Goal: Navigation & Orientation: Find specific page/section

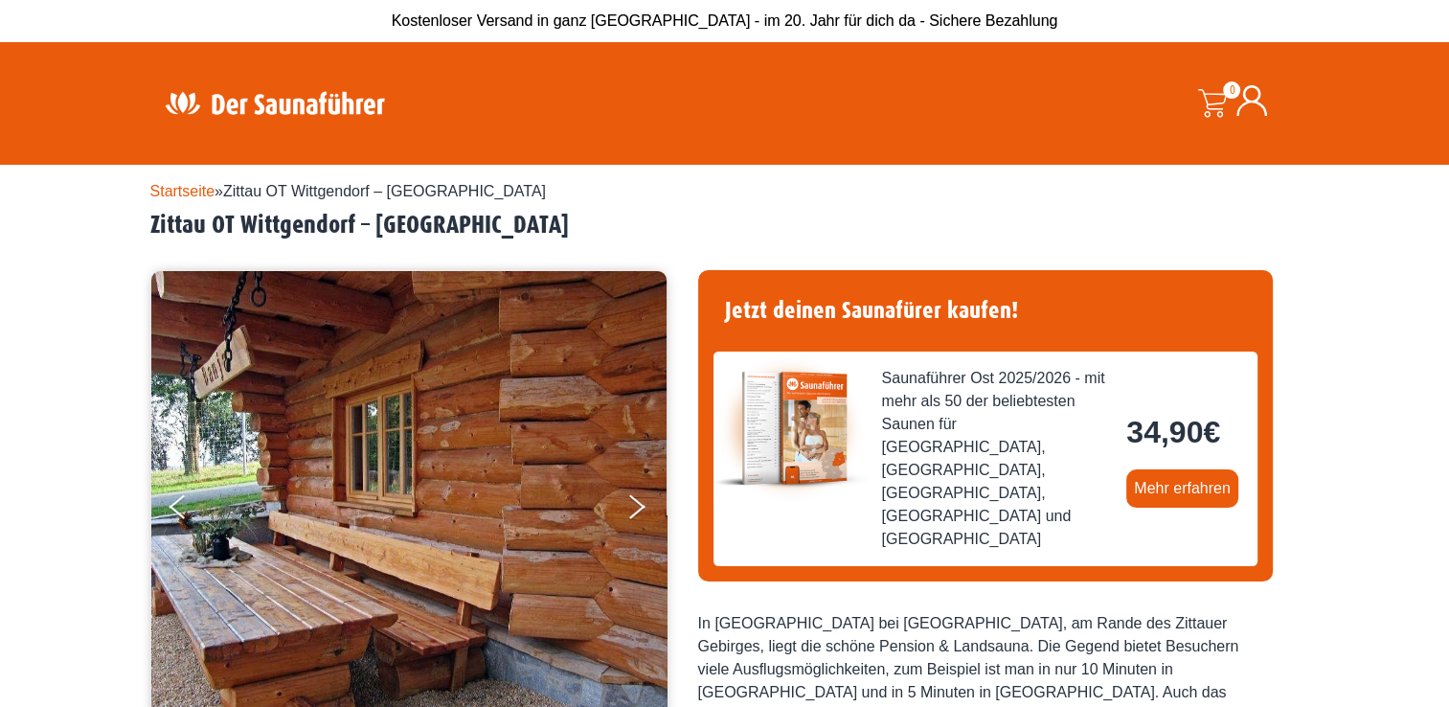
click at [185, 187] on link "Startseite" at bounding box center [182, 191] width 65 height 16
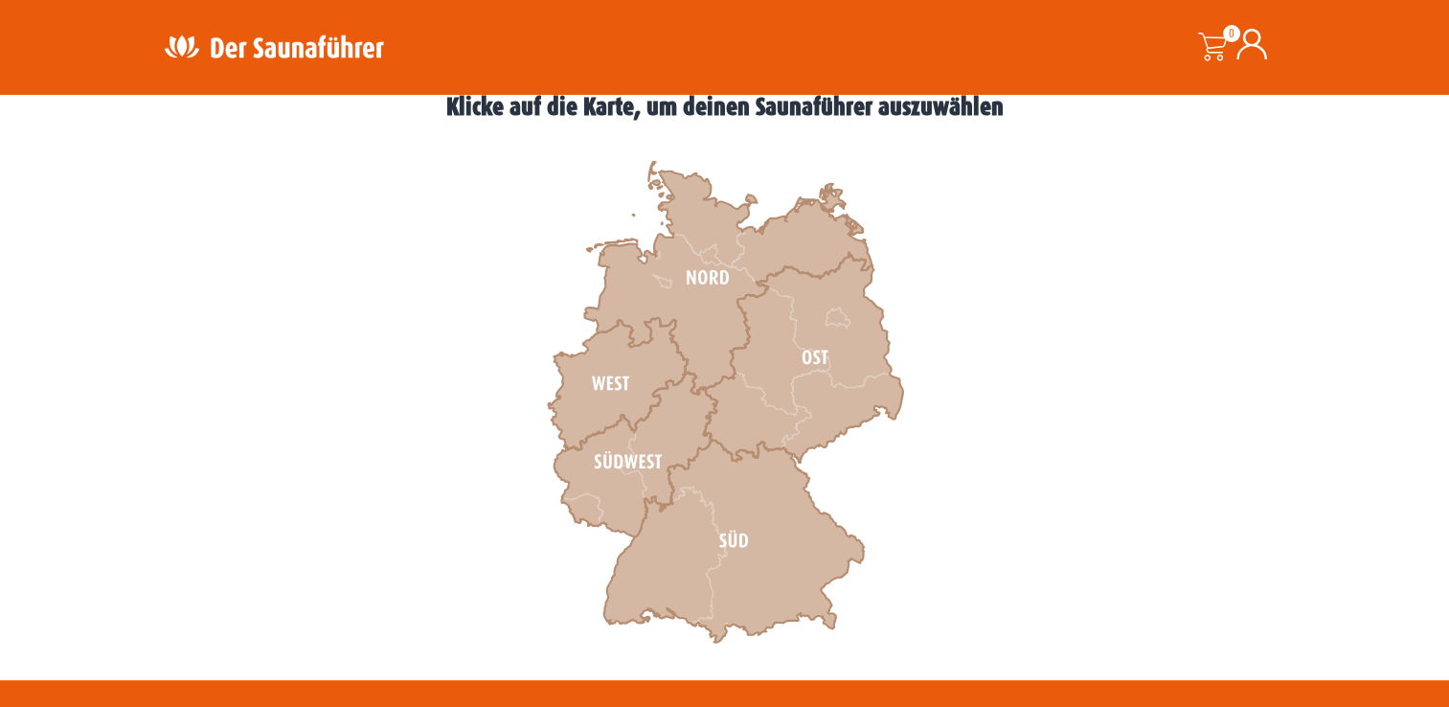
scroll to position [548, 0]
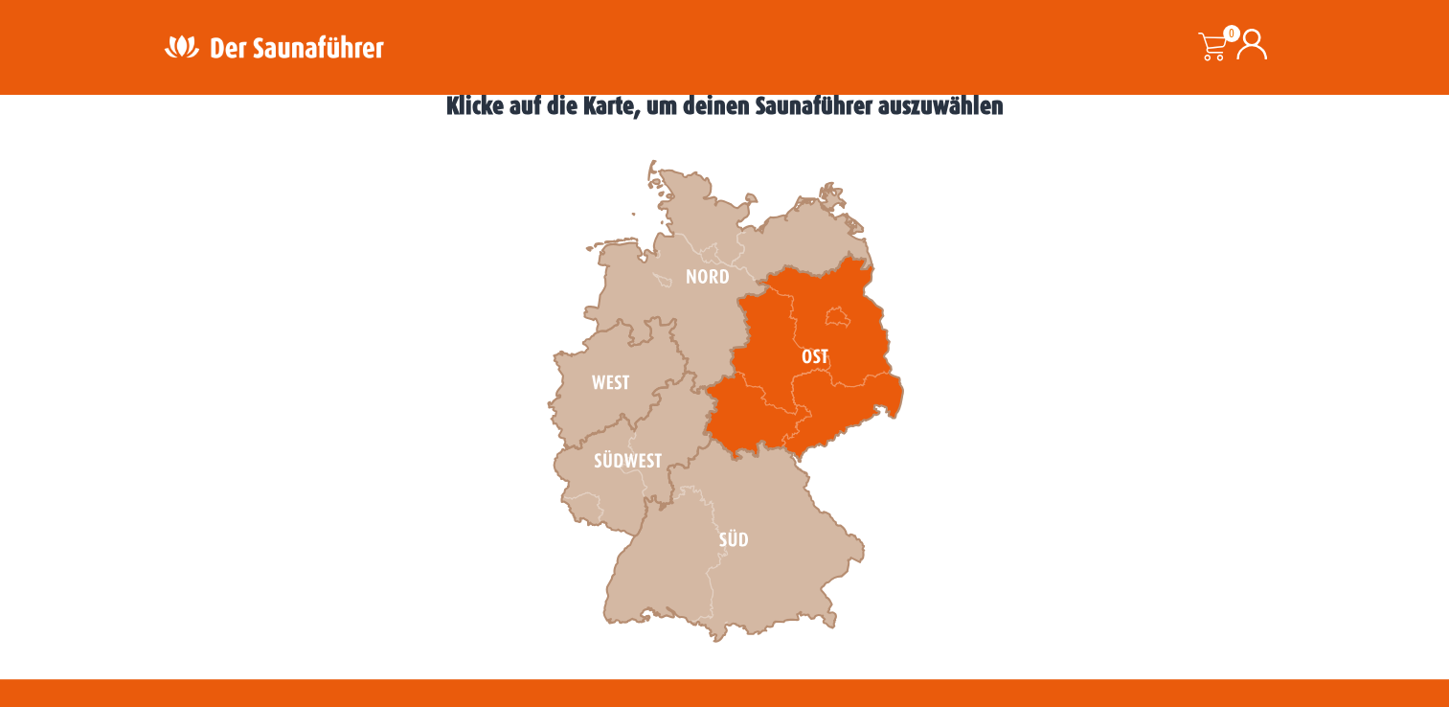
click at [800, 376] on icon at bounding box center [802, 357] width 199 height 210
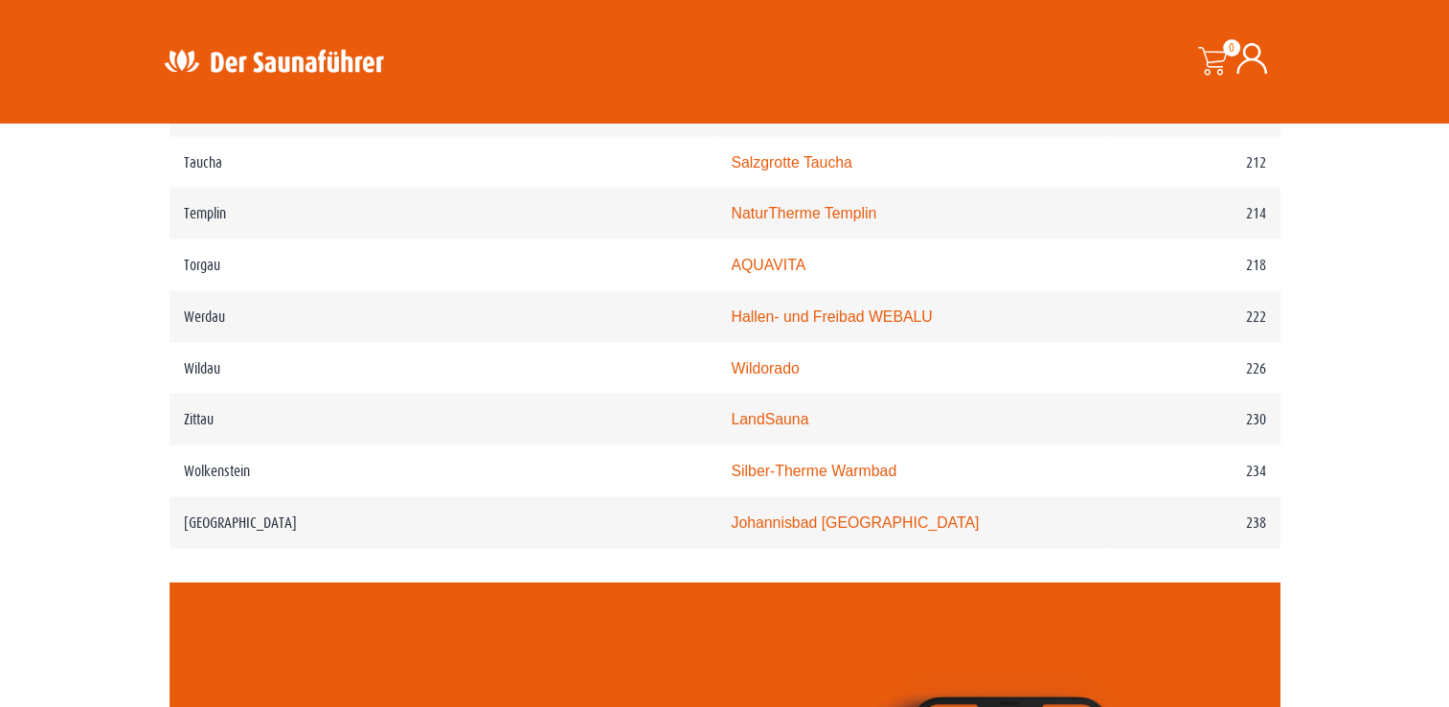
scroll to position [3581, 0]
